Goal: Information Seeking & Learning: Learn about a topic

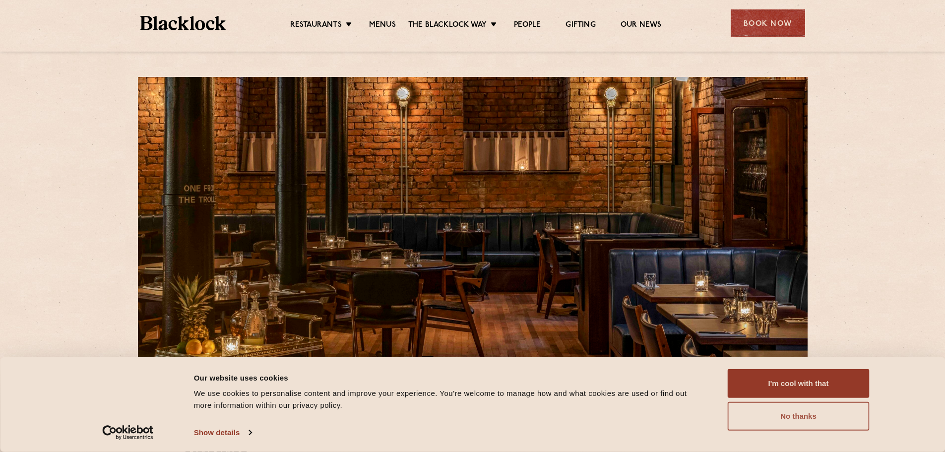
click at [784, 422] on button "No thanks" at bounding box center [799, 416] width 142 height 29
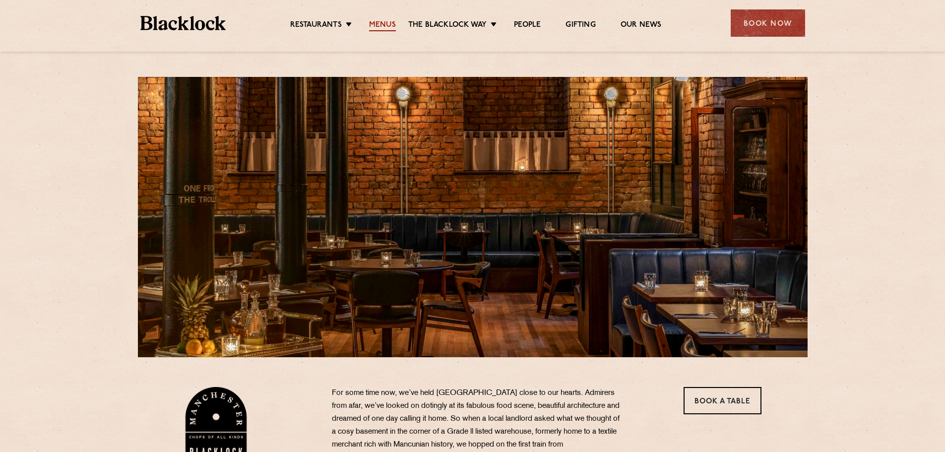
click at [388, 21] on link "Menus" at bounding box center [382, 25] width 27 height 11
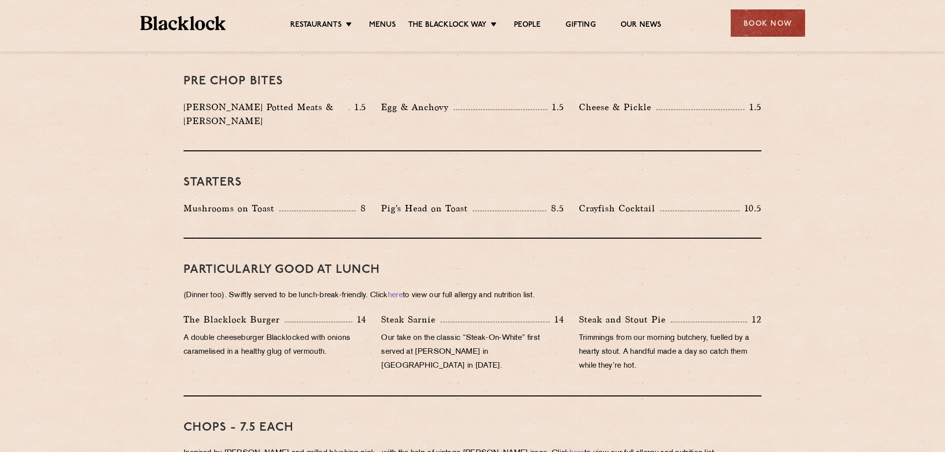
scroll to position [413, 0]
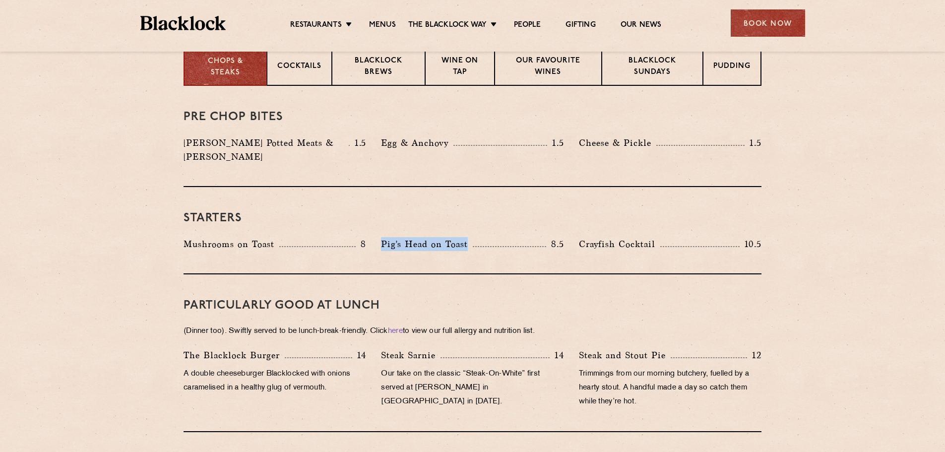
drag, startPoint x: 381, startPoint y: 230, endPoint x: 467, endPoint y: 232, distance: 85.8
click at [467, 237] on p "Pig's Head on Toast" at bounding box center [427, 244] width 92 height 14
copy p "Pig's Head on Toast"
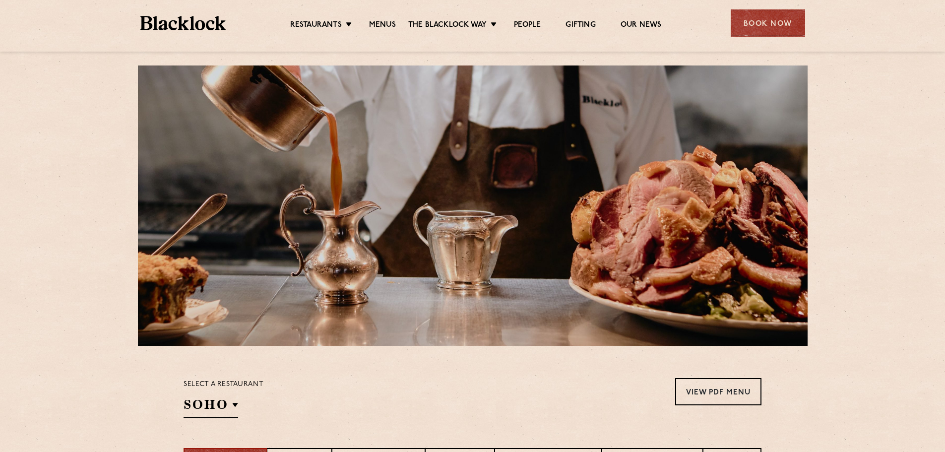
scroll to position [0, 0]
